Goal: Information Seeking & Learning: Learn about a topic

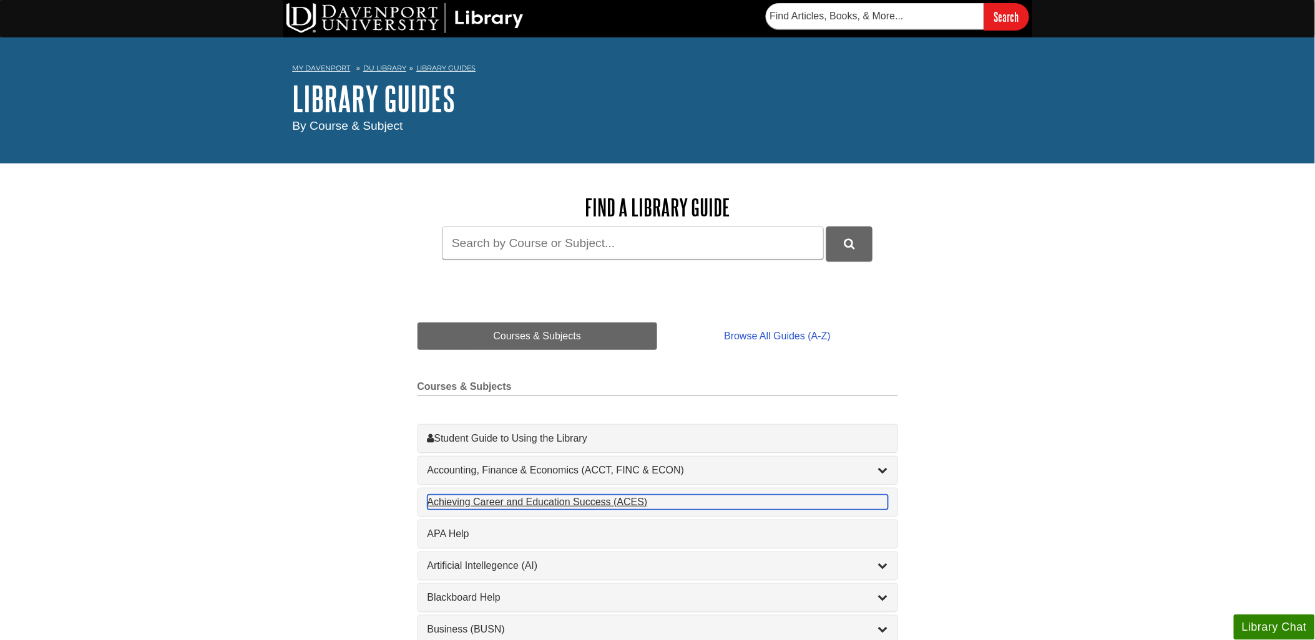
click at [453, 500] on div "Achieving Career and Education Success (ACES) , 1 guides" at bounding box center [657, 502] width 460 height 15
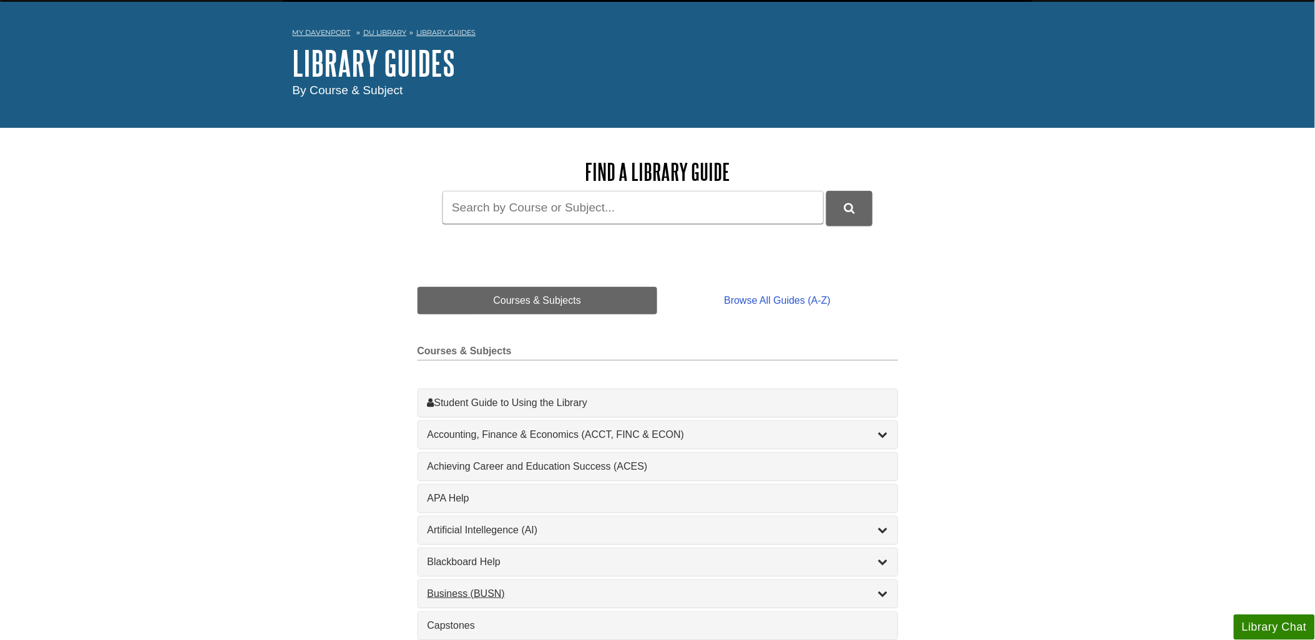
scroll to position [69, 0]
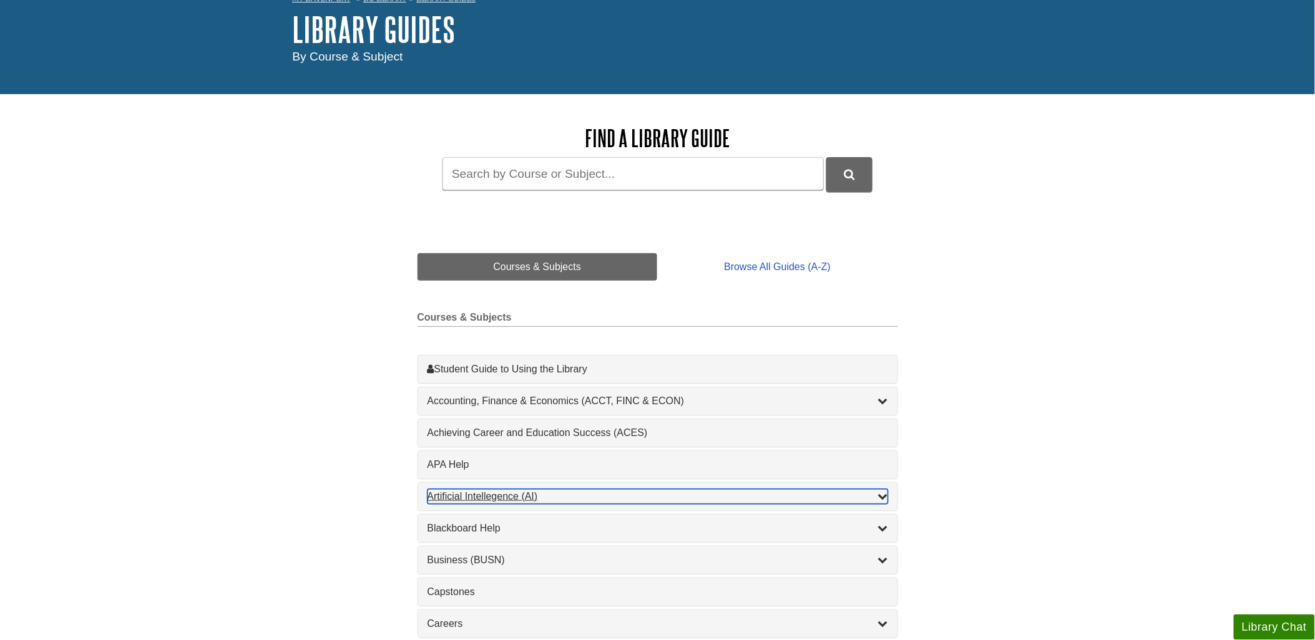
click at [489, 499] on div "Artificial Intellegence (AI) , 2 guides" at bounding box center [657, 496] width 460 height 15
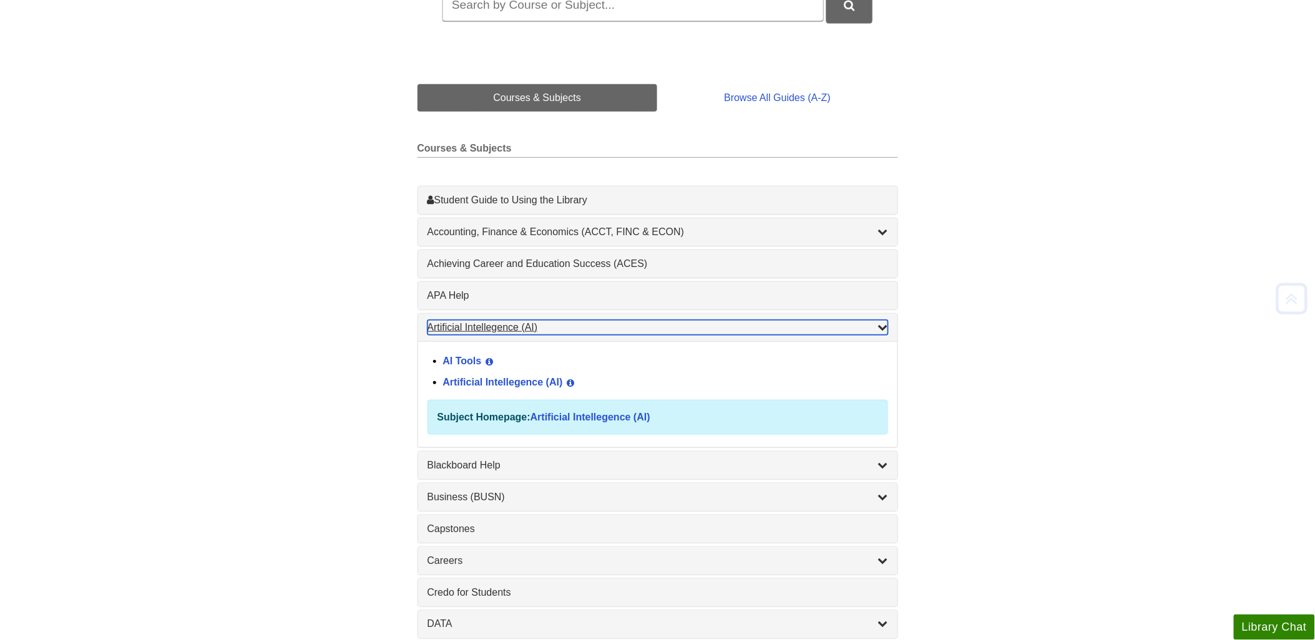
scroll to position [277, 0]
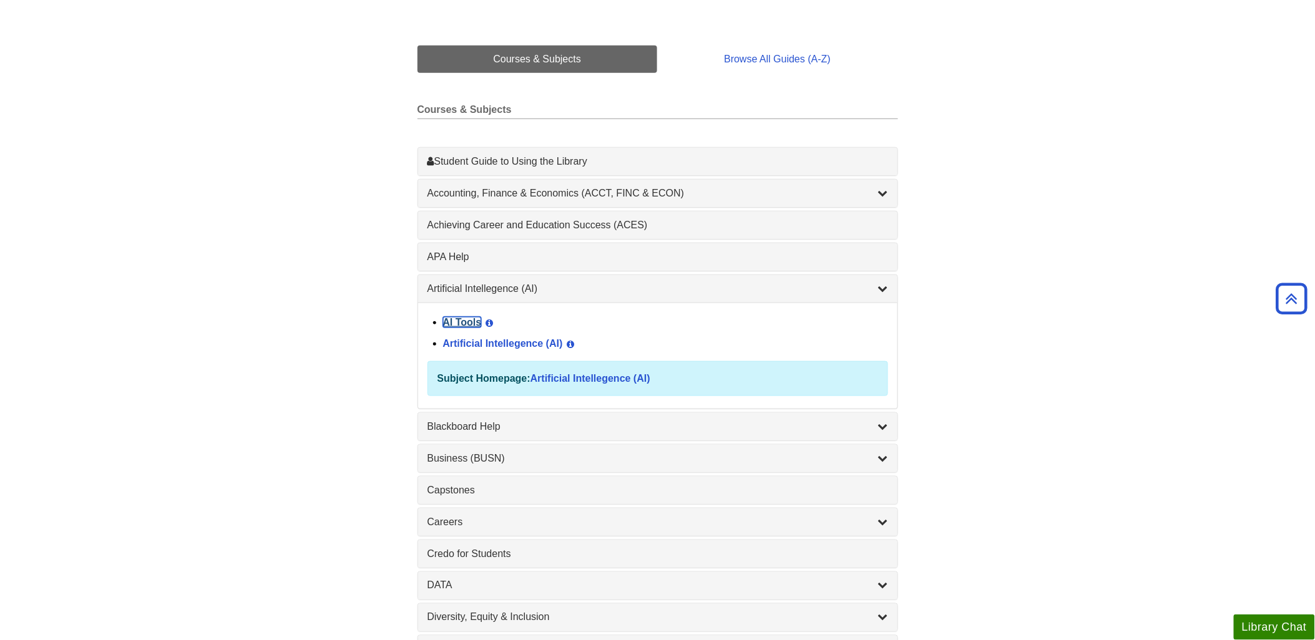
click at [457, 317] on link "AI Tools" at bounding box center [462, 322] width 39 height 11
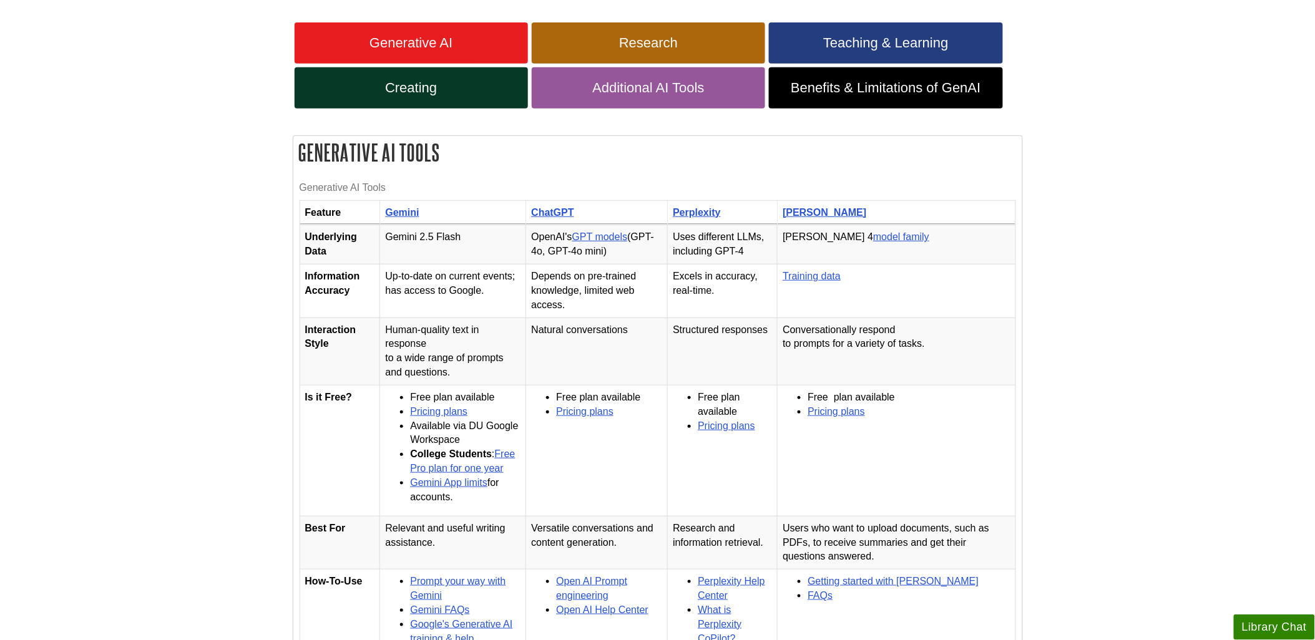
scroll to position [208, 0]
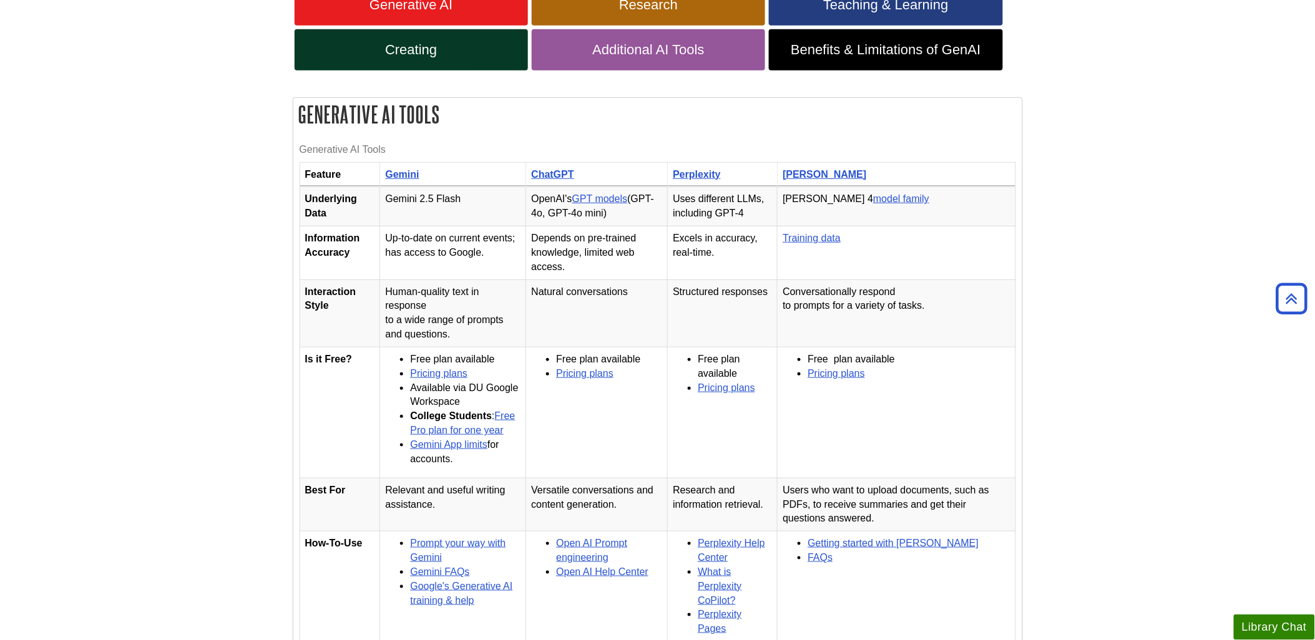
click at [447, 450] on link "Gemini App limits" at bounding box center [448, 444] width 77 height 11
